Goal: Information Seeking & Learning: Learn about a topic

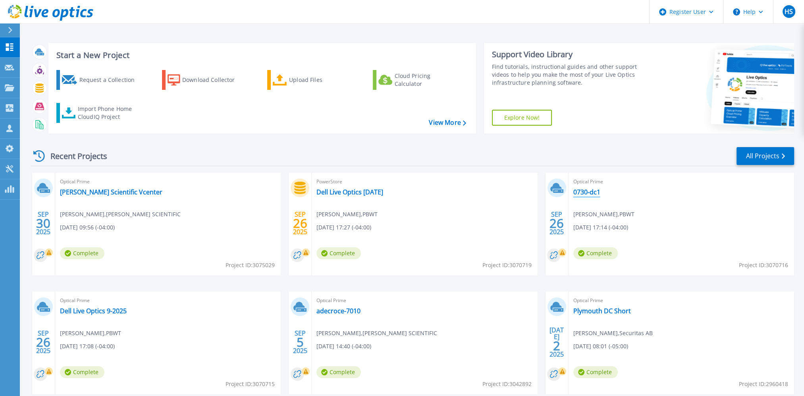
click at [590, 194] on link "0730-dc1" at bounding box center [587, 192] width 27 height 8
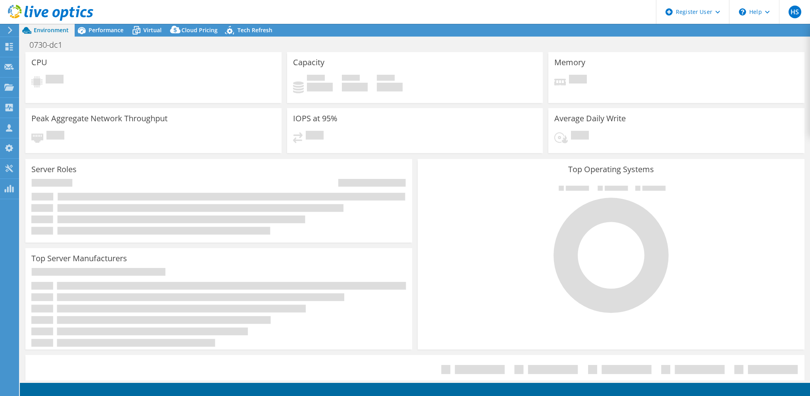
select select "USD"
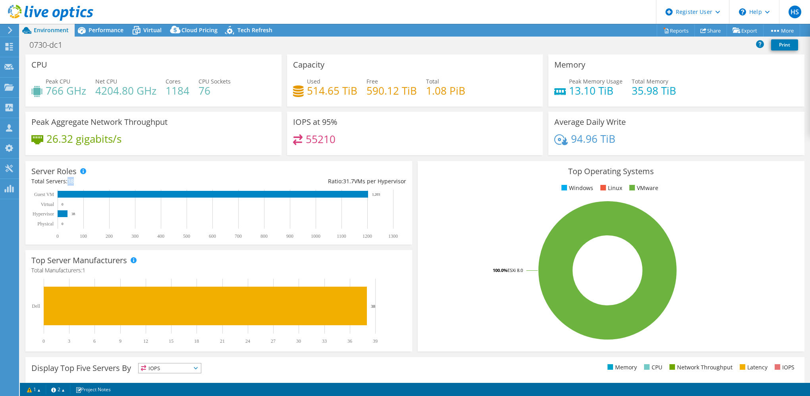
drag, startPoint x: 69, startPoint y: 181, endPoint x: 78, endPoint y: 179, distance: 9.4
click at [78, 179] on div "Total Servers: 38" at bounding box center [125, 181] width 188 height 9
click at [108, 31] on span "Performance" at bounding box center [106, 30] width 35 height 8
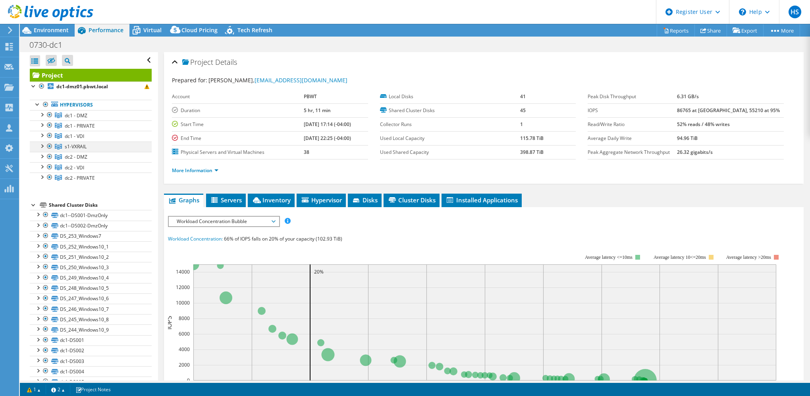
click at [43, 143] on div at bounding box center [42, 145] width 8 height 8
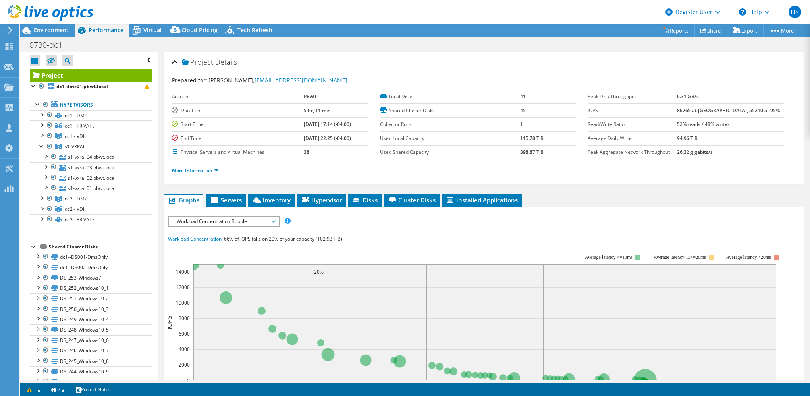
click at [6, 33] on div at bounding box center [8, 30] width 9 height 7
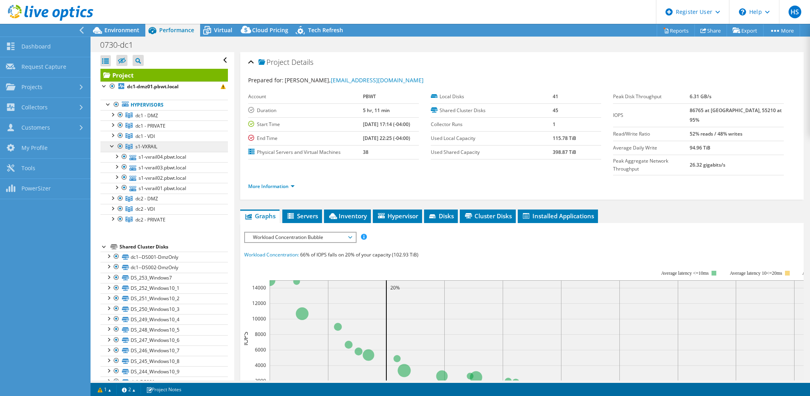
click at [149, 145] on span "s1-VXRAIL" at bounding box center [146, 146] width 22 height 7
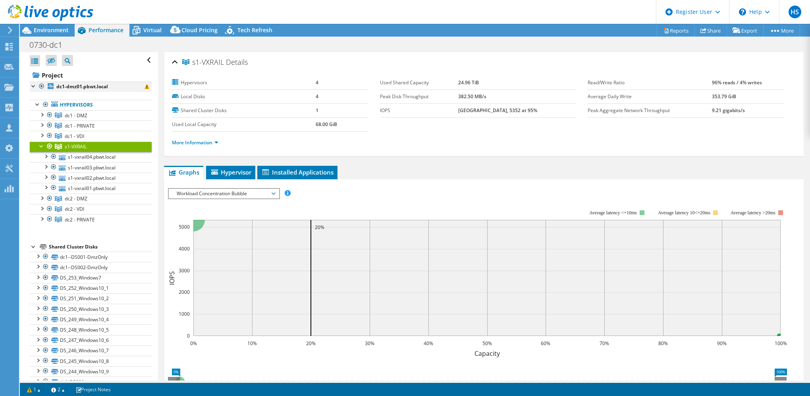
click at [41, 85] on div at bounding box center [42, 86] width 8 height 10
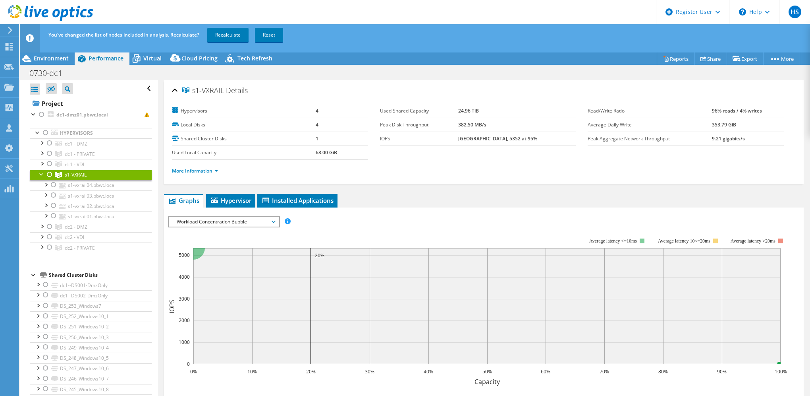
click at [48, 175] on div at bounding box center [50, 175] width 8 height 10
click at [232, 35] on link "Recalculate" at bounding box center [227, 35] width 41 height 14
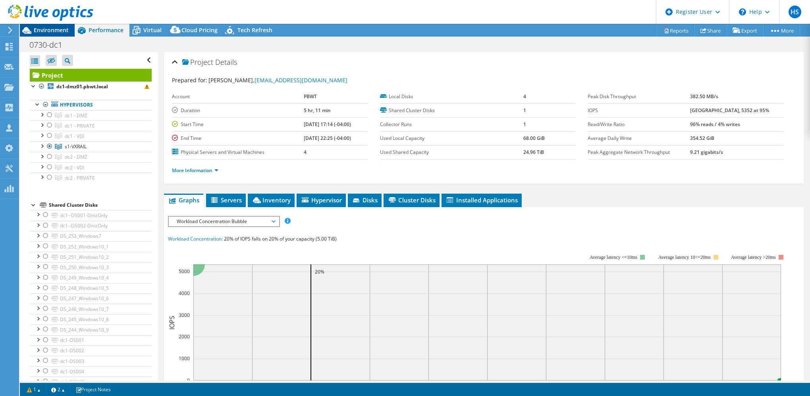
click at [46, 29] on span "Environment" at bounding box center [51, 30] width 35 height 8
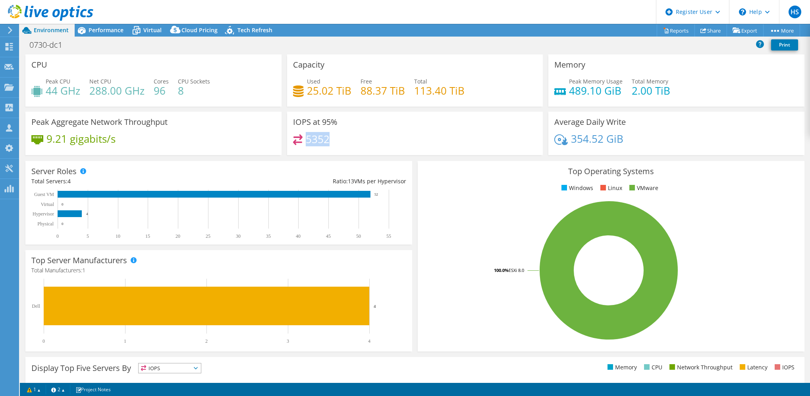
drag, startPoint x: 332, startPoint y: 140, endPoint x: 304, endPoint y: 138, distance: 28.2
click at [304, 138] on div "5352" at bounding box center [415, 142] width 244 height 17
click at [106, 31] on span "Performance" at bounding box center [106, 30] width 35 height 8
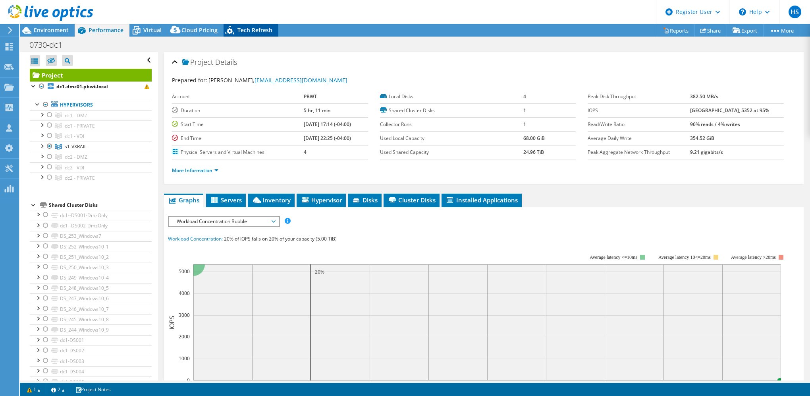
click at [240, 32] on span "Tech Refresh" at bounding box center [255, 30] width 35 height 8
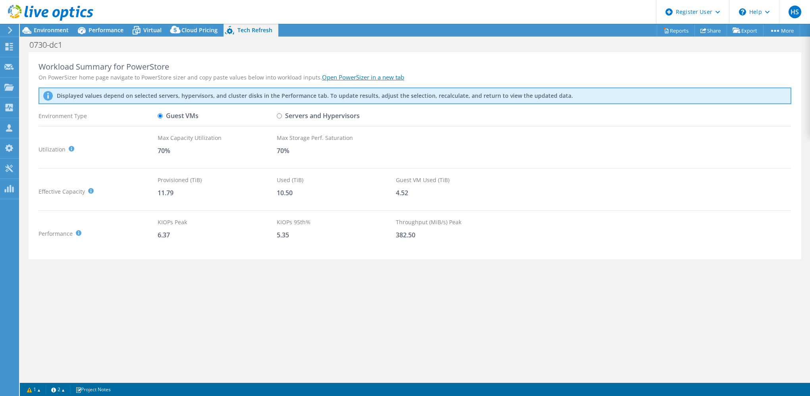
click at [282, 115] on label "Servers and Hypervisors" at bounding box center [318, 116] width 83 height 14
click at [282, 115] on input "Servers and Hypervisors" at bounding box center [279, 115] width 5 height 5
radio input "true"
radio input "false"
click at [51, 28] on span "Environment" at bounding box center [51, 30] width 35 height 8
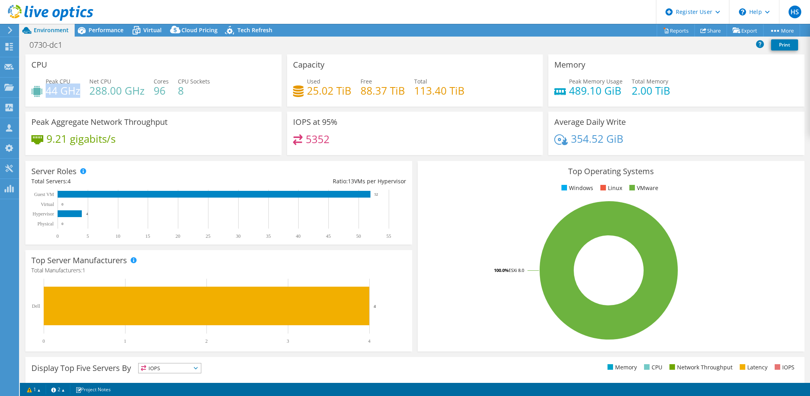
drag, startPoint x: 48, startPoint y: 91, endPoint x: 79, endPoint y: 90, distance: 31.8
click at [79, 90] on h4 "44 GHz" at bounding box center [63, 90] width 35 height 9
drag, startPoint x: 414, startPoint y: 86, endPoint x: 467, endPoint y: 96, distance: 54.5
click at [467, 96] on div "Used 25.02 TiB Free 88.37 TiB Total 113.40 TiB" at bounding box center [415, 90] width 244 height 26
drag, startPoint x: 304, startPoint y: 89, endPoint x: 353, endPoint y: 87, distance: 48.5
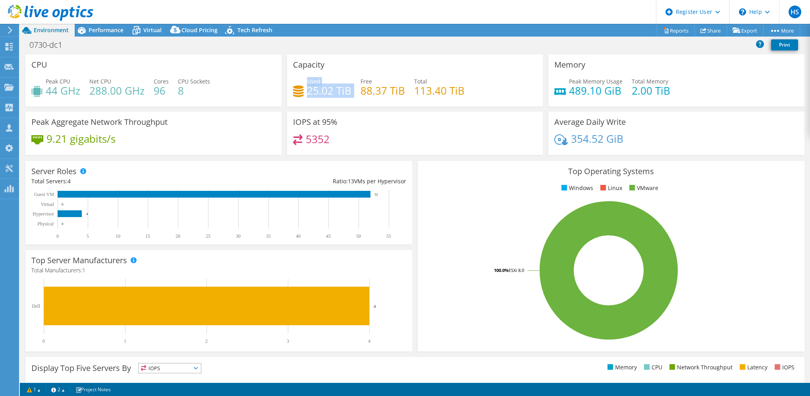
click at [353, 87] on div "Used 25.02 TiB Free 88.37 TiB Total 113.40 TiB" at bounding box center [415, 90] width 244 height 26
click at [96, 25] on div "Performance" at bounding box center [102, 30] width 55 height 13
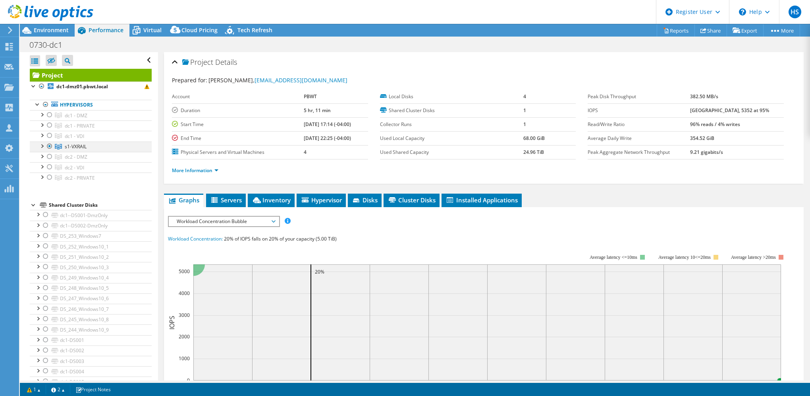
click at [42, 147] on div at bounding box center [42, 145] width 8 height 8
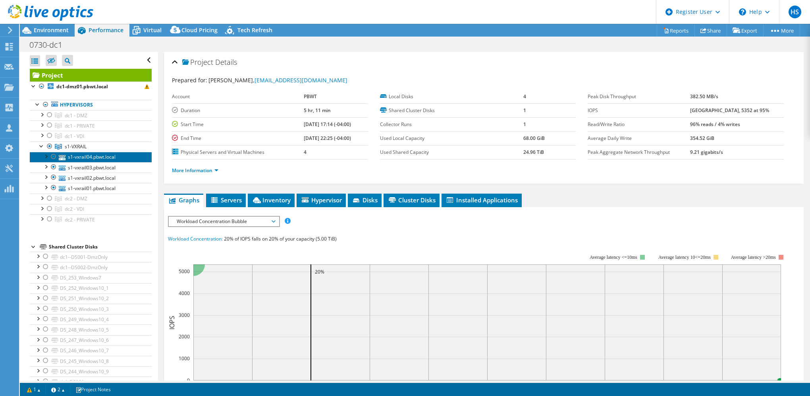
click at [92, 156] on link "s1-vxrail04.pbwt.local" at bounding box center [91, 157] width 122 height 10
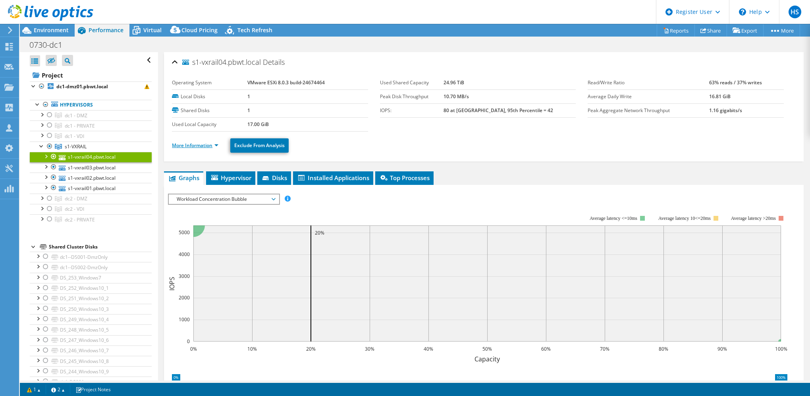
click at [218, 143] on link "More Information" at bounding box center [195, 145] width 46 height 7
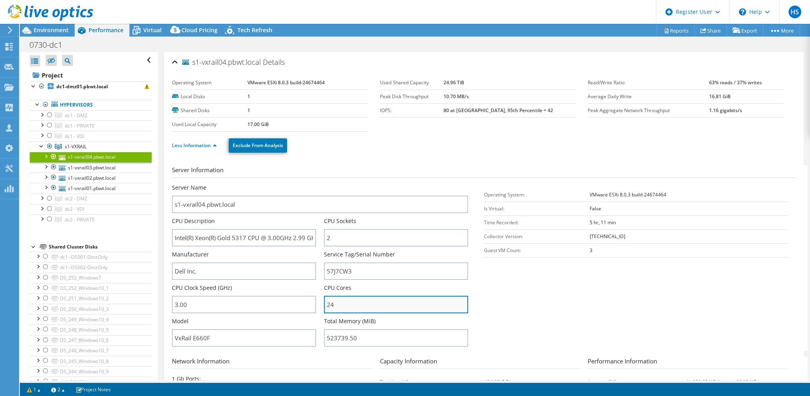
drag, startPoint x: 343, startPoint y: 297, endPoint x: 323, endPoint y: 301, distance: 20.6
click at [324, 300] on input "24" at bounding box center [396, 304] width 144 height 17
click at [514, 305] on section "Server Information Server Name s1-vxrail04.pbwt.local CPU Description Intel(R) …" at bounding box center [486, 257] width 628 height 185
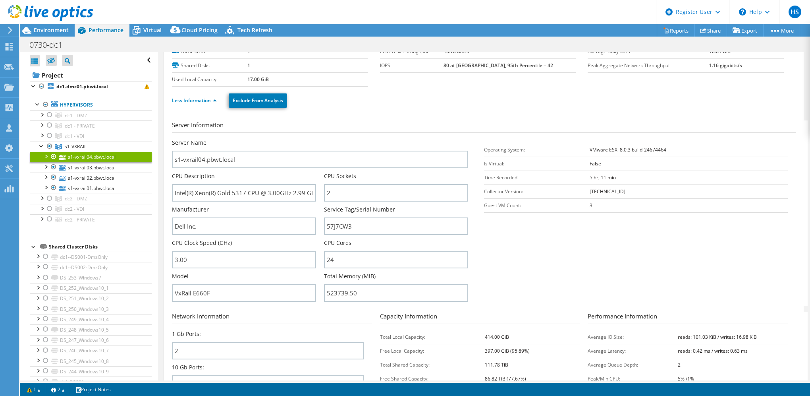
scroll to position [79, 0]
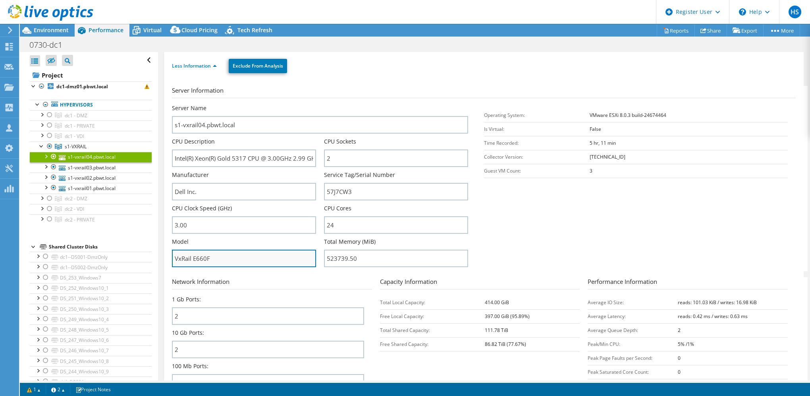
drag, startPoint x: 218, startPoint y: 256, endPoint x: 193, endPoint y: 253, distance: 24.3
click at [193, 253] on input "VxRail E660F" at bounding box center [244, 257] width 144 height 17
click at [58, 30] on span "Environment" at bounding box center [51, 30] width 35 height 8
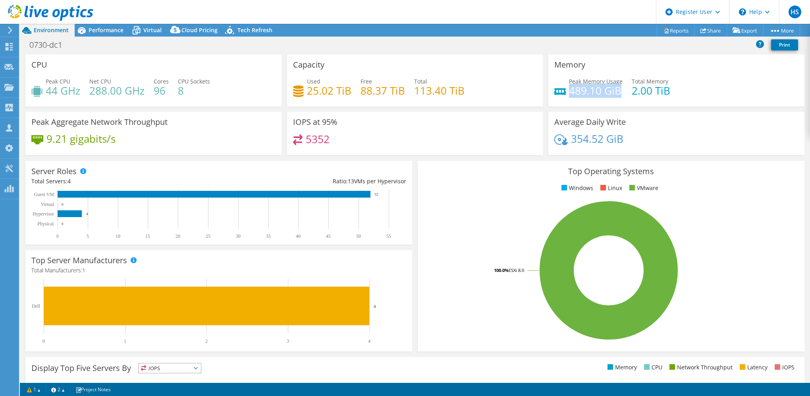
drag, startPoint x: 566, startPoint y: 89, endPoint x: 612, endPoint y: 93, distance: 46.2
click at [613, 93] on h4 "489.10 GiB" at bounding box center [596, 90] width 54 height 9
drag, startPoint x: 92, startPoint y: 91, endPoint x: 143, endPoint y: 90, distance: 51.2
click at [143, 90] on h4 "288.00 GHz" at bounding box center [116, 90] width 55 height 9
click at [221, 141] on div "9.21 gigabits/s" at bounding box center [153, 142] width 244 height 17
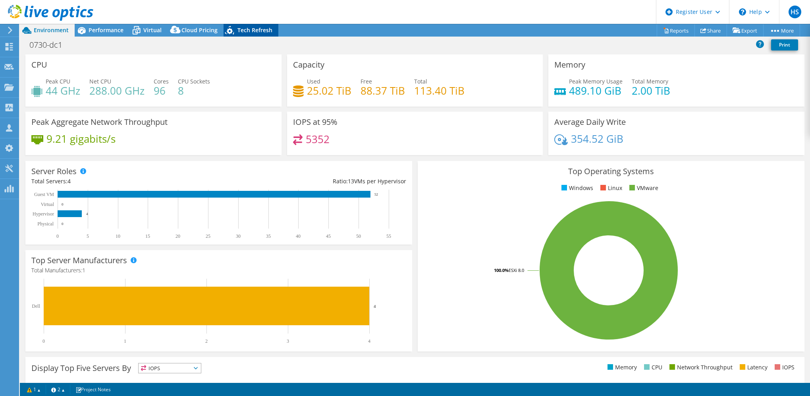
click at [253, 28] on span "Tech Refresh" at bounding box center [255, 30] width 35 height 8
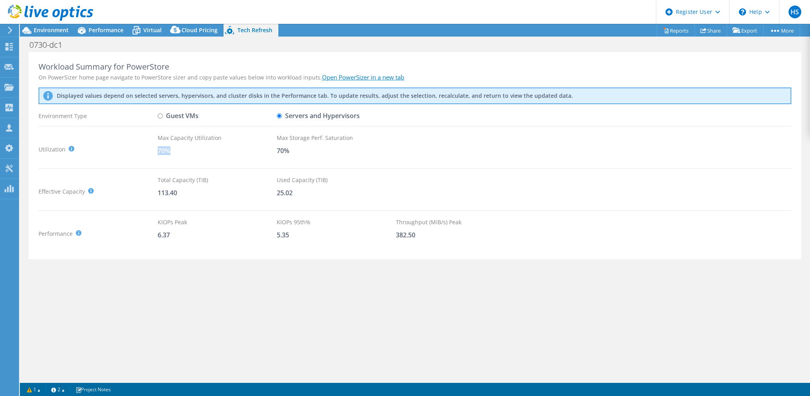
drag, startPoint x: 175, startPoint y: 152, endPoint x: 159, endPoint y: 152, distance: 16.3
click at [159, 152] on div "70%" at bounding box center [217, 150] width 119 height 9
drag, startPoint x: 296, startPoint y: 149, endPoint x: 272, endPoint y: 153, distance: 24.9
click at [272, 153] on div "Utilization It is generally recommended to leave around a 30% buffer for storag…" at bounding box center [415, 148] width 753 height 31
drag, startPoint x: 272, startPoint y: 153, endPoint x: 340, endPoint y: 155, distance: 68.4
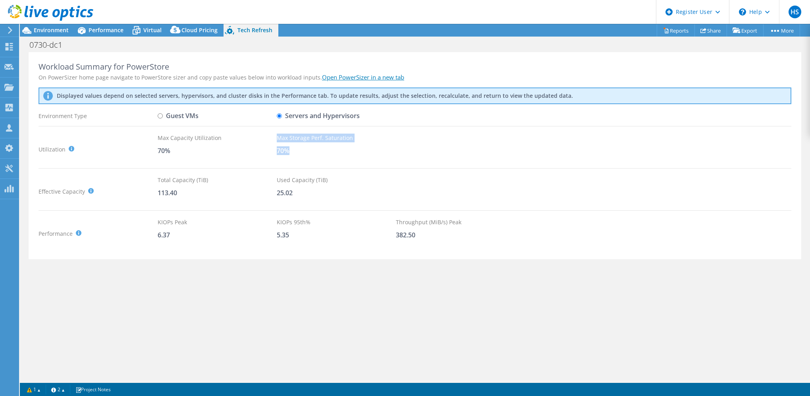
click at [342, 155] on div "Max Storage Perf. Saturation 70%" at bounding box center [336, 148] width 119 height 31
click at [178, 203] on div "Total Capacity (TiB) 113.40" at bounding box center [217, 191] width 119 height 31
drag, startPoint x: 158, startPoint y: 192, endPoint x: 184, endPoint y: 189, distance: 25.6
click at [182, 190] on div "113.40" at bounding box center [217, 192] width 119 height 9
click at [93, 28] on span "Performance" at bounding box center [106, 30] width 35 height 8
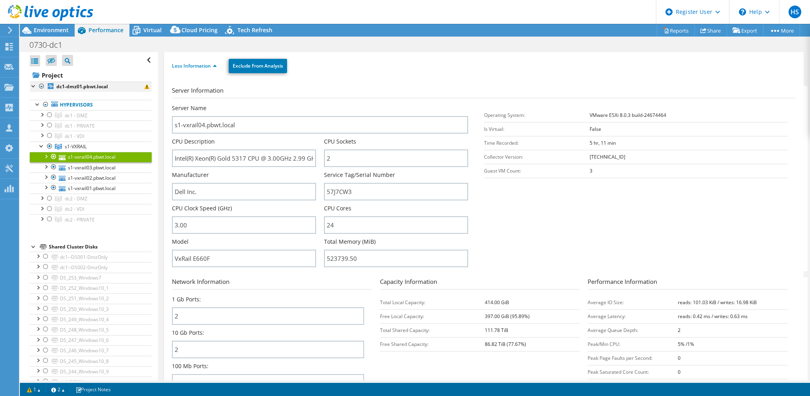
click at [40, 87] on div at bounding box center [42, 86] width 8 height 10
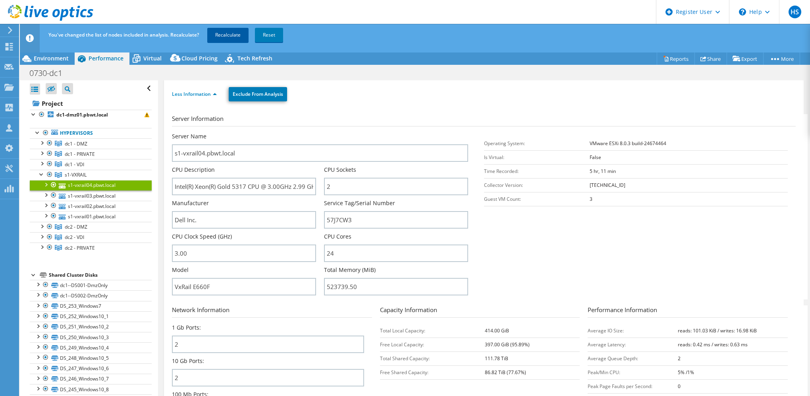
click at [229, 38] on link "Recalculate" at bounding box center [227, 35] width 41 height 14
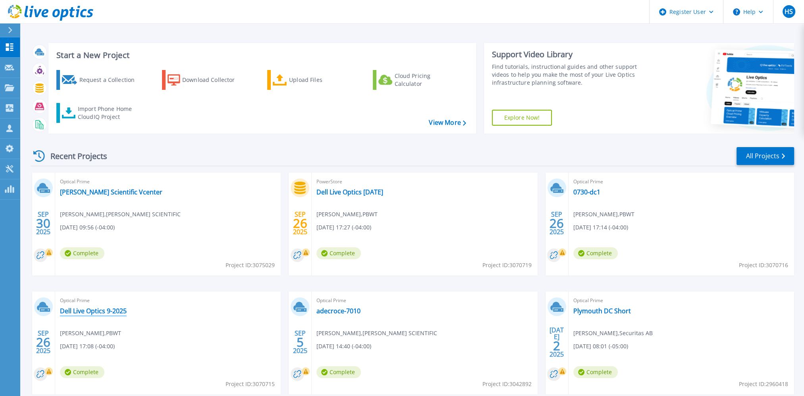
click at [107, 312] on link "Dell Live Optics 9-2025" at bounding box center [93, 311] width 67 height 8
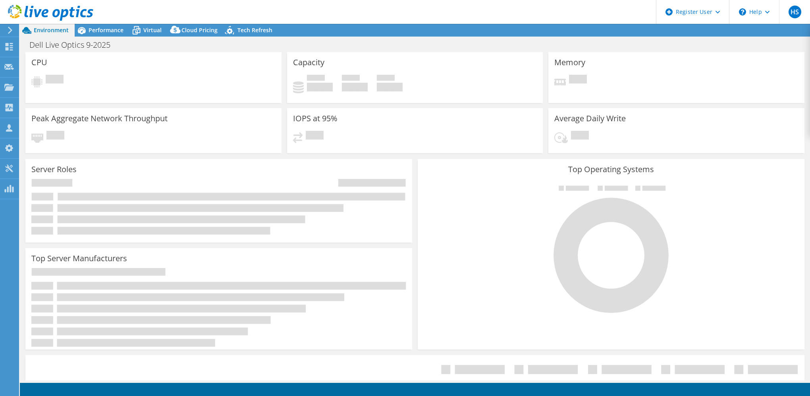
select select "USD"
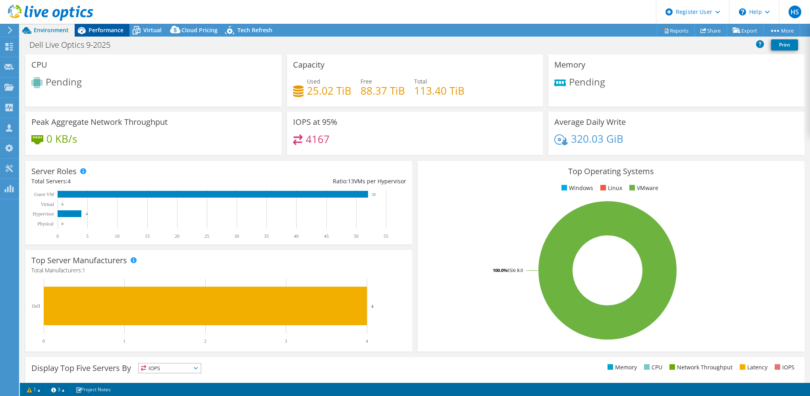
click at [107, 26] on span "Performance" at bounding box center [106, 30] width 35 height 8
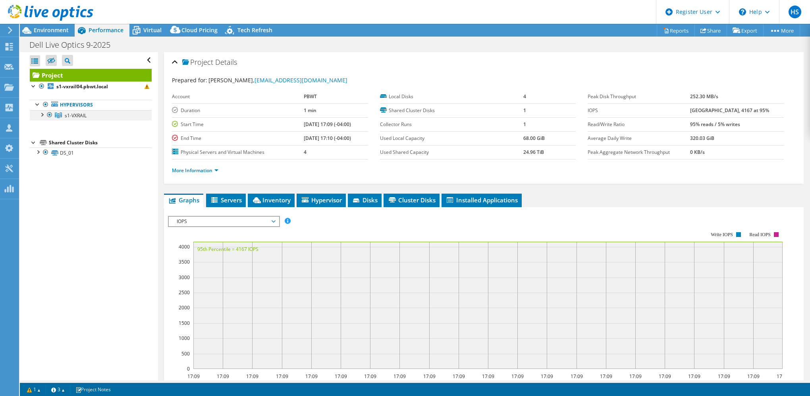
click at [43, 112] on div at bounding box center [42, 114] width 8 height 8
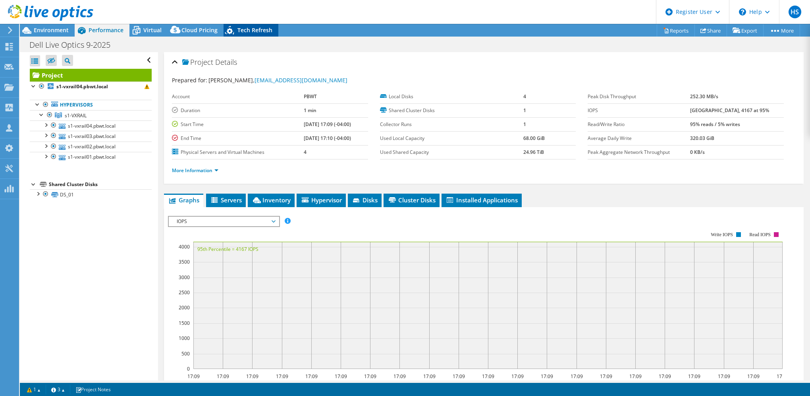
click at [260, 29] on span "Tech Refresh" at bounding box center [255, 30] width 35 height 8
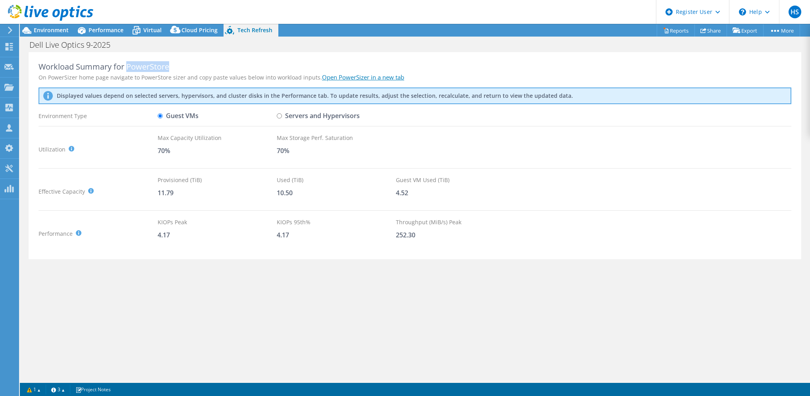
drag, startPoint x: 128, startPoint y: 64, endPoint x: 174, endPoint y: 72, distance: 47.5
click at [174, 72] on div "Workload Summary for PowerStore On PowerSizer home page navigate to PowerStore …" at bounding box center [415, 155] width 773 height 207
click at [280, 114] on input "Servers and Hypervisors" at bounding box center [279, 115] width 5 height 5
radio input "true"
radio input "false"
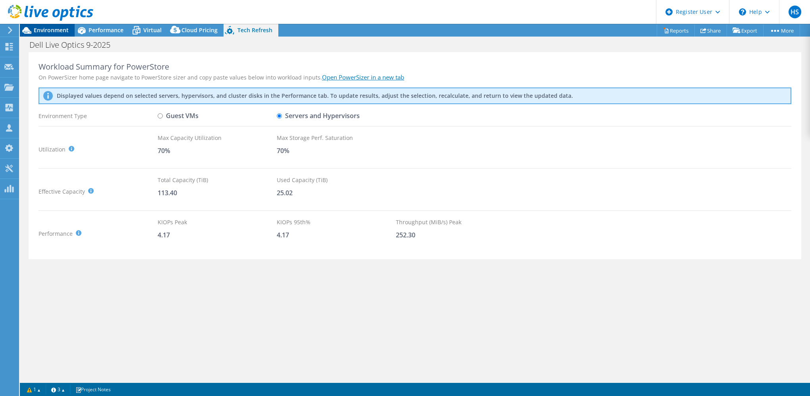
click at [38, 33] on span "Environment" at bounding box center [51, 30] width 35 height 8
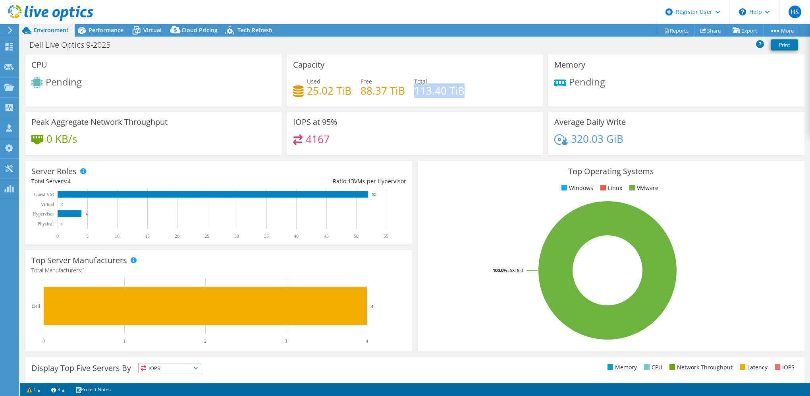
drag, startPoint x: 413, startPoint y: 90, endPoint x: 467, endPoint y: 91, distance: 53.6
click at [467, 89] on div "Used 25.02 TiB Free 88.37 TiB Total 113.40 TiB" at bounding box center [415, 90] width 244 height 26
drag, startPoint x: 329, startPoint y: 136, endPoint x: 305, endPoint y: 133, distance: 24.4
click at [305, 134] on div "4167" at bounding box center [415, 142] width 244 height 17
click at [111, 25] on div "Performance" at bounding box center [102, 30] width 55 height 13
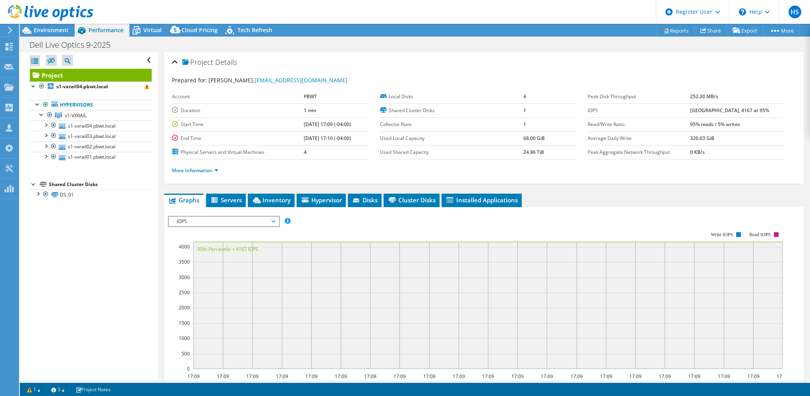
drag, startPoint x: 43, startPoint y: 29, endPoint x: 101, endPoint y: 54, distance: 63.5
click at [43, 31] on span "Environment" at bounding box center [51, 30] width 35 height 8
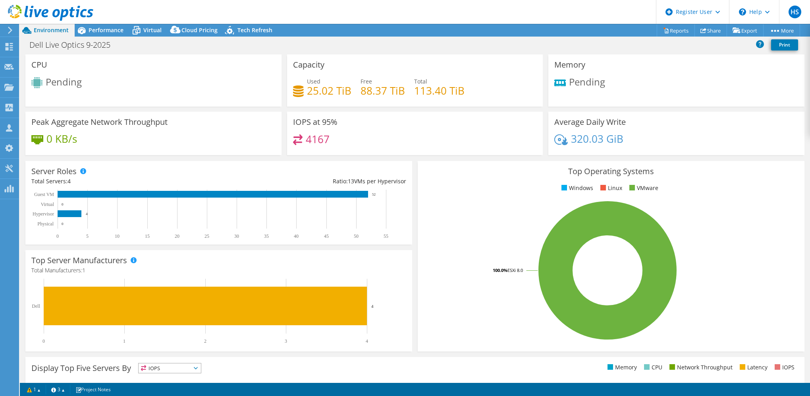
drag, startPoint x: 259, startPoint y: 29, endPoint x: 243, endPoint y: 44, distance: 22.5
click at [258, 29] on span "Tech Refresh" at bounding box center [255, 30] width 35 height 8
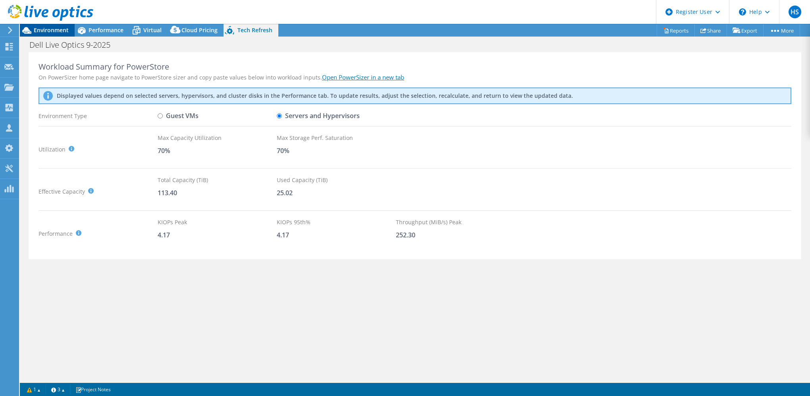
click at [54, 28] on span "Environment" at bounding box center [51, 30] width 35 height 8
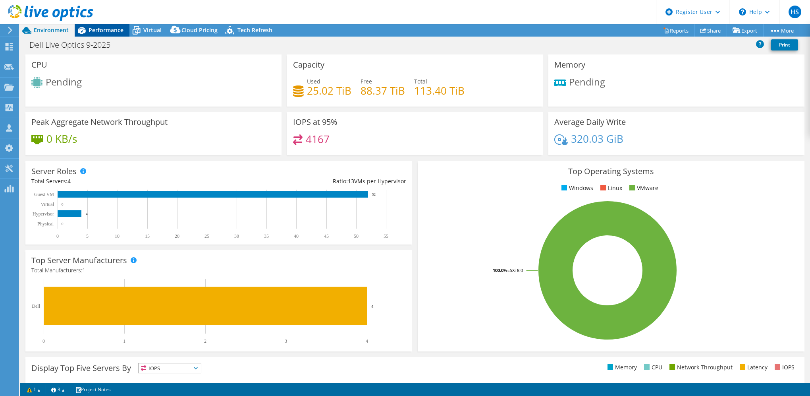
click at [106, 31] on span "Performance" at bounding box center [106, 30] width 35 height 8
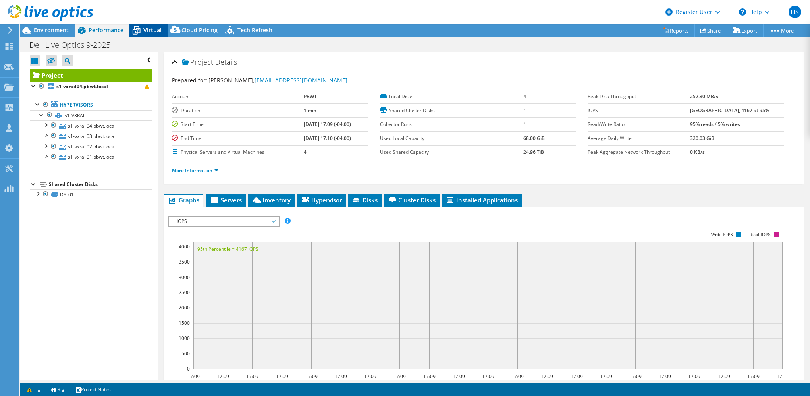
click at [153, 25] on div "Virtual" at bounding box center [149, 30] width 38 height 13
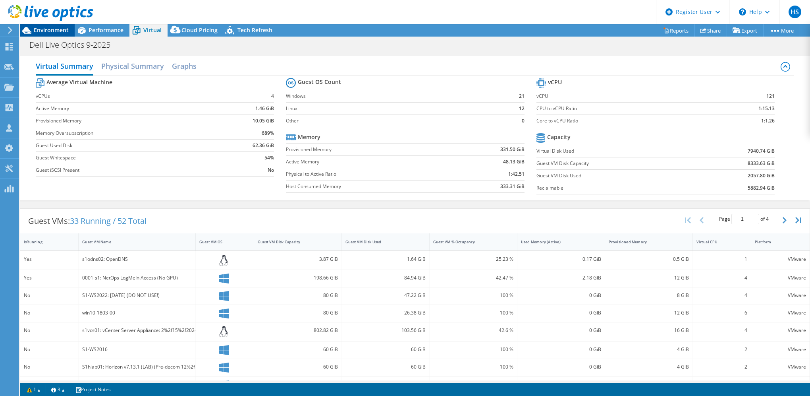
click at [64, 27] on span "Environment" at bounding box center [51, 30] width 35 height 8
